Goal: Obtain resource: Download file/media

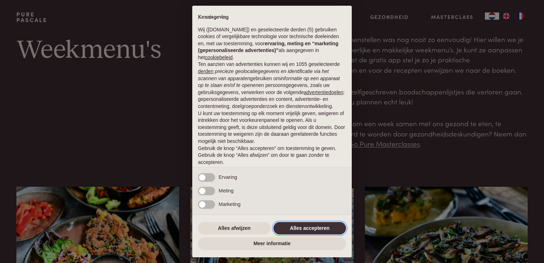
click at [314, 226] on button "Alles accepteren" at bounding box center [310, 228] width 73 height 13
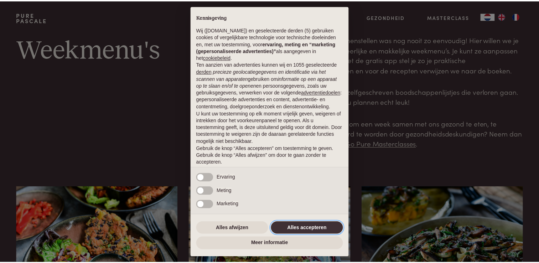
scroll to position [23, 0]
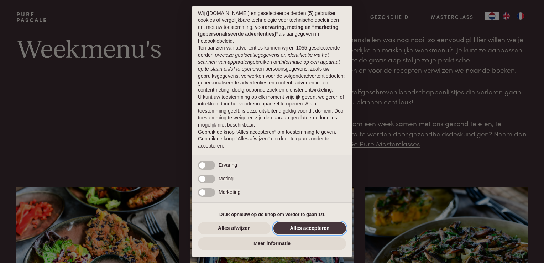
click at [314, 226] on button "Alles accepteren" at bounding box center [310, 228] width 73 height 13
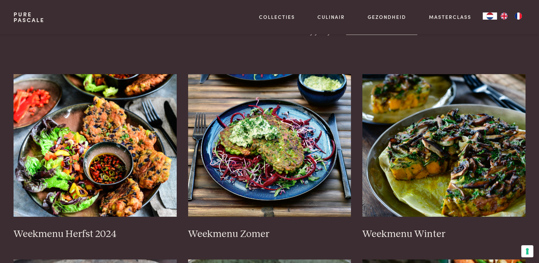
scroll to position [129, 0]
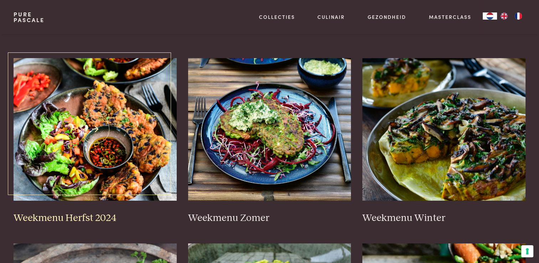
click at [88, 141] on img at bounding box center [95, 129] width 163 height 143
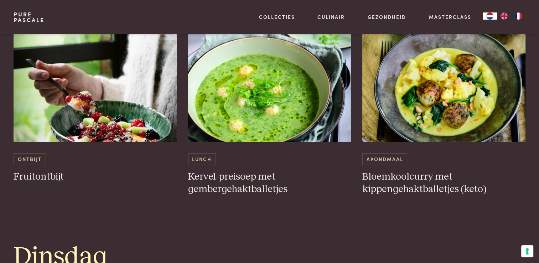
scroll to position [446, 0]
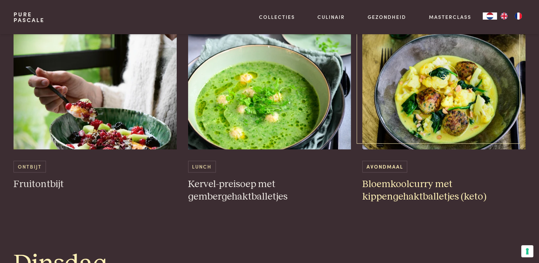
click at [471, 94] on img at bounding box center [443, 78] width 163 height 143
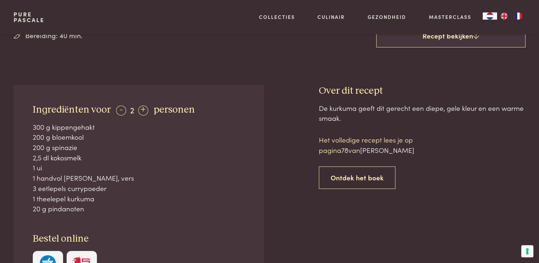
scroll to position [240, 0]
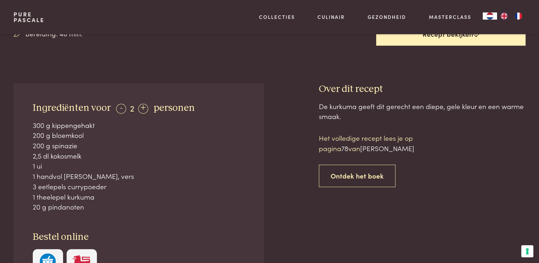
click at [468, 34] on link "Recept bekijken" at bounding box center [450, 34] width 149 height 23
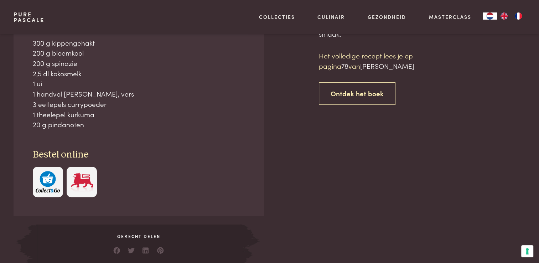
scroll to position [322, 0]
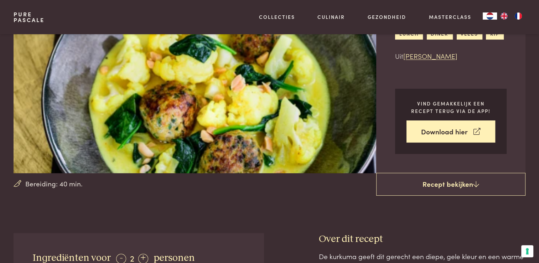
scroll to position [86, 0]
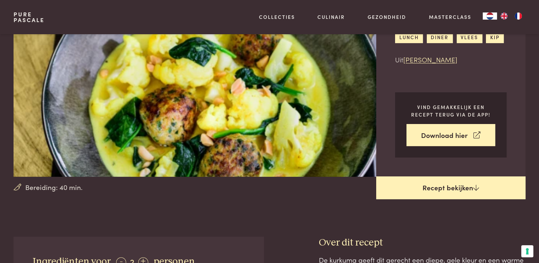
click at [475, 185] on icon at bounding box center [476, 187] width 6 height 7
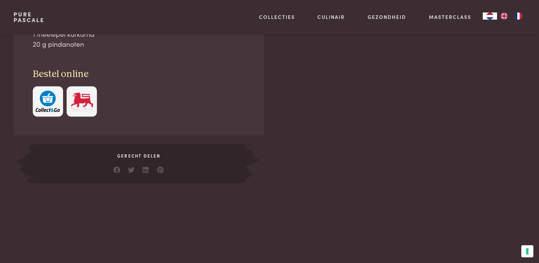
scroll to position [156, 0]
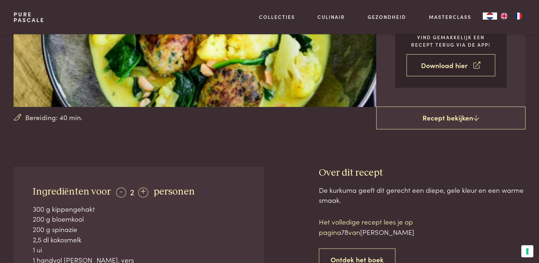
click at [443, 66] on link "Download hier" at bounding box center [451, 65] width 89 height 22
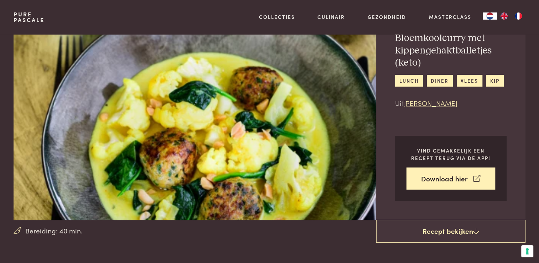
scroll to position [0, 0]
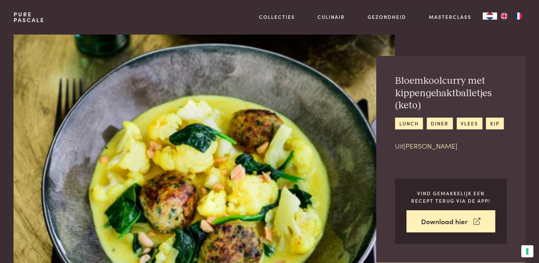
click at [430, 145] on link "Chez Pascale" at bounding box center [430, 146] width 54 height 10
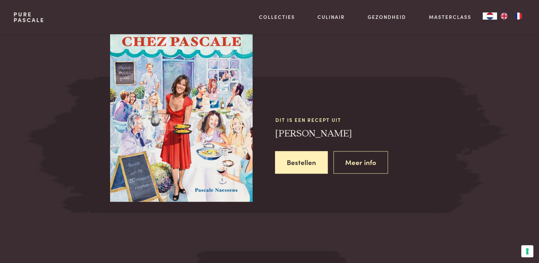
scroll to position [661, 0]
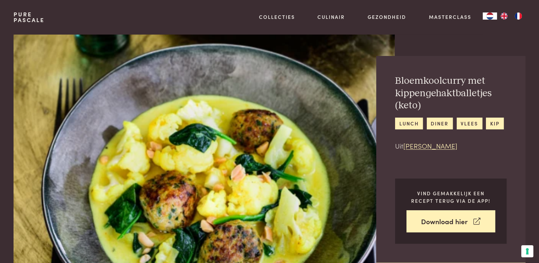
click at [419, 85] on h2 "Bloemkoolcurry met kippengehaktballetjes (keto)" at bounding box center [451, 93] width 112 height 37
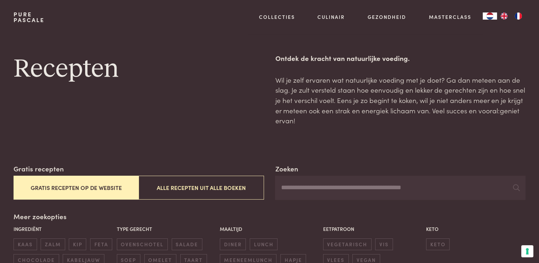
click at [83, 187] on button "Gratis recepten op de website" at bounding box center [76, 188] width 125 height 24
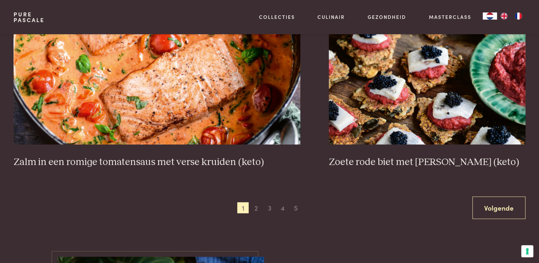
scroll to position [1318, 0]
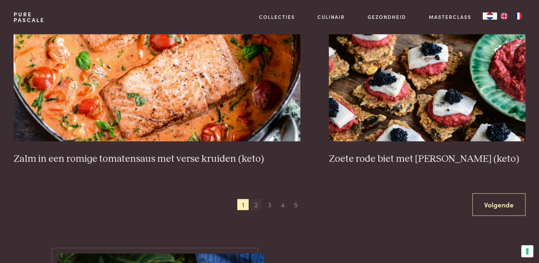
click at [256, 202] on span "2" at bounding box center [256, 204] width 11 height 11
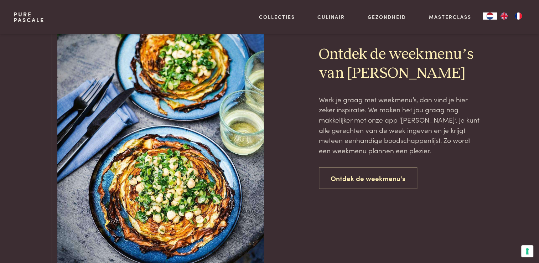
scroll to position [164, 0]
